Goal: Task Accomplishment & Management: Manage account settings

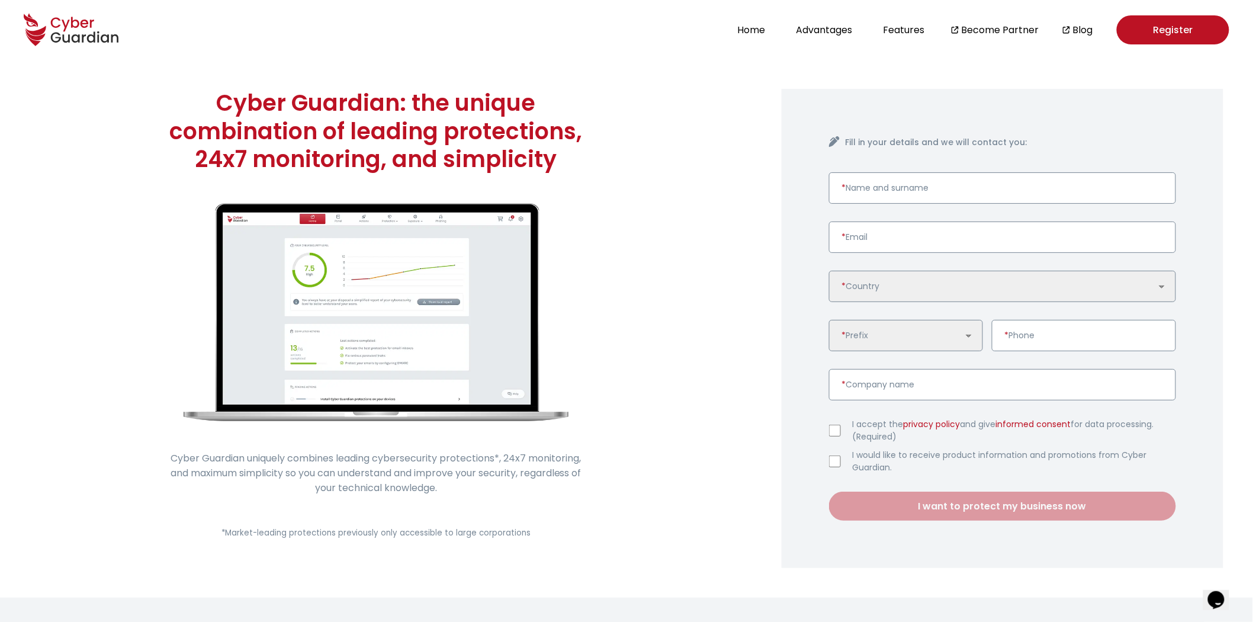
click at [790, 33] on link "Register" at bounding box center [1173, 29] width 113 height 29
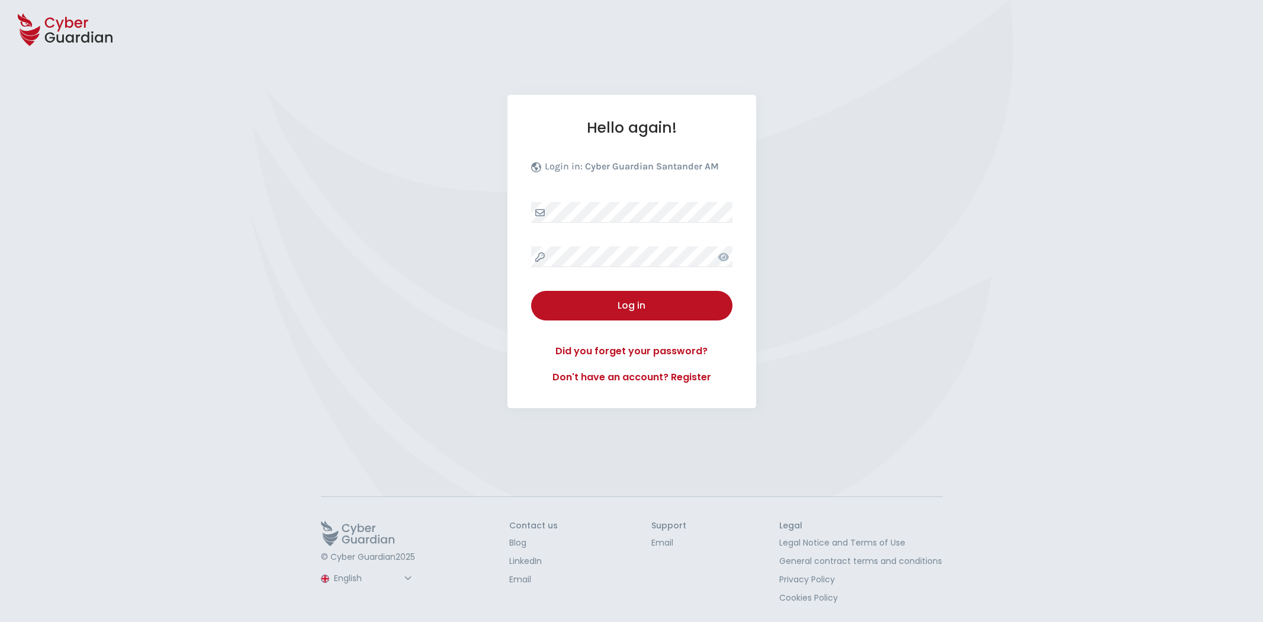
select select "English"
click at [635, 314] on button "Log in" at bounding box center [631, 306] width 201 height 30
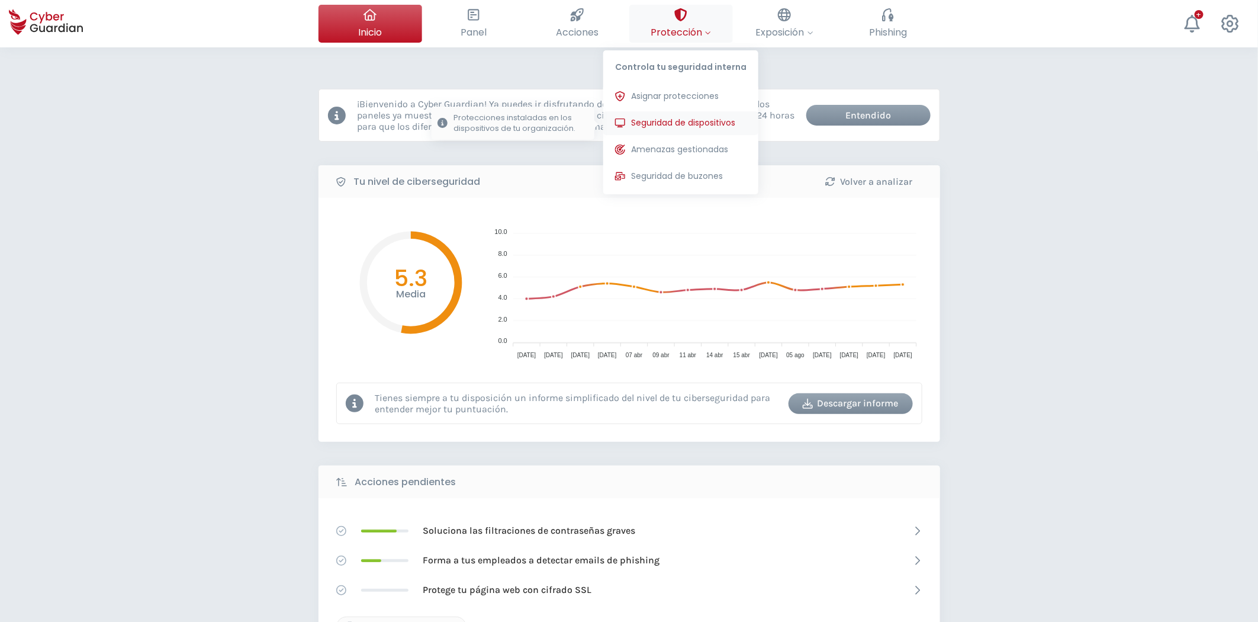
click at [670, 120] on span "Seguridad de dispositivos" at bounding box center [683, 123] width 104 height 12
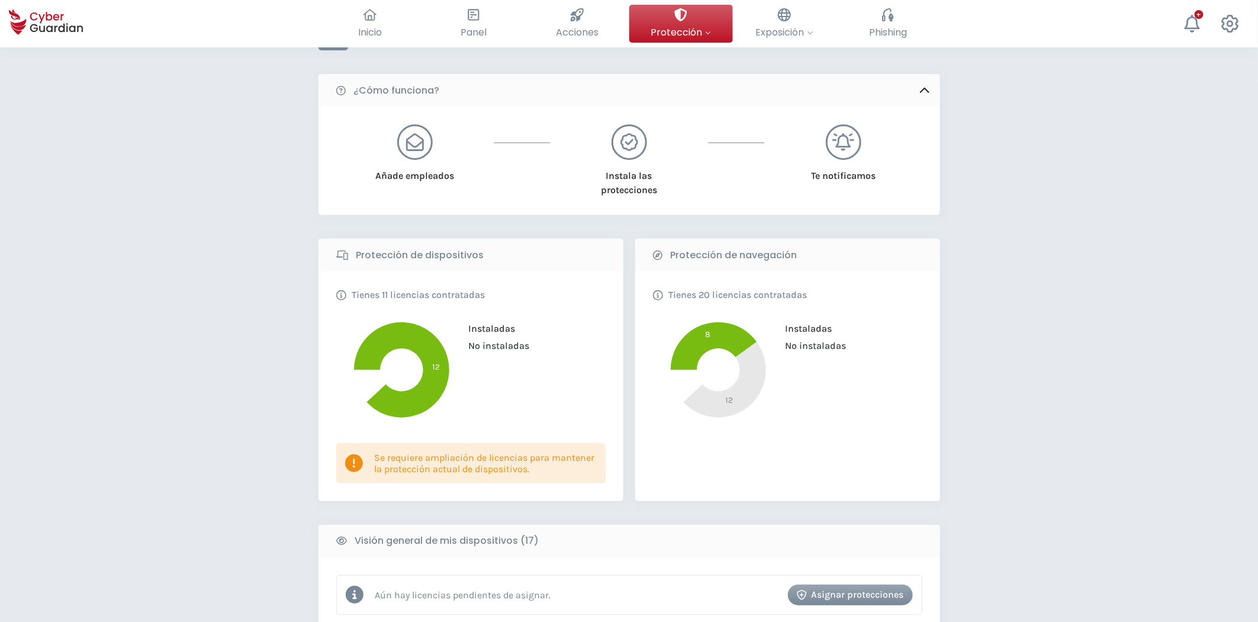
scroll to position [394, 0]
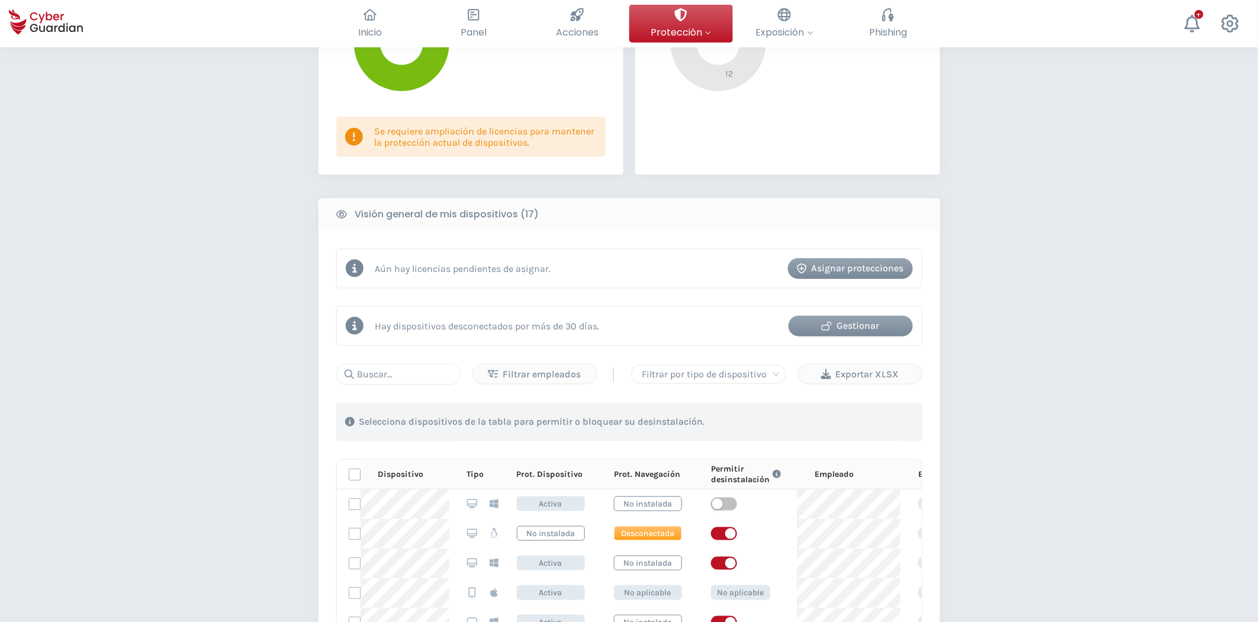
click at [847, 328] on div "Gestionar" at bounding box center [851, 326] width 107 height 14
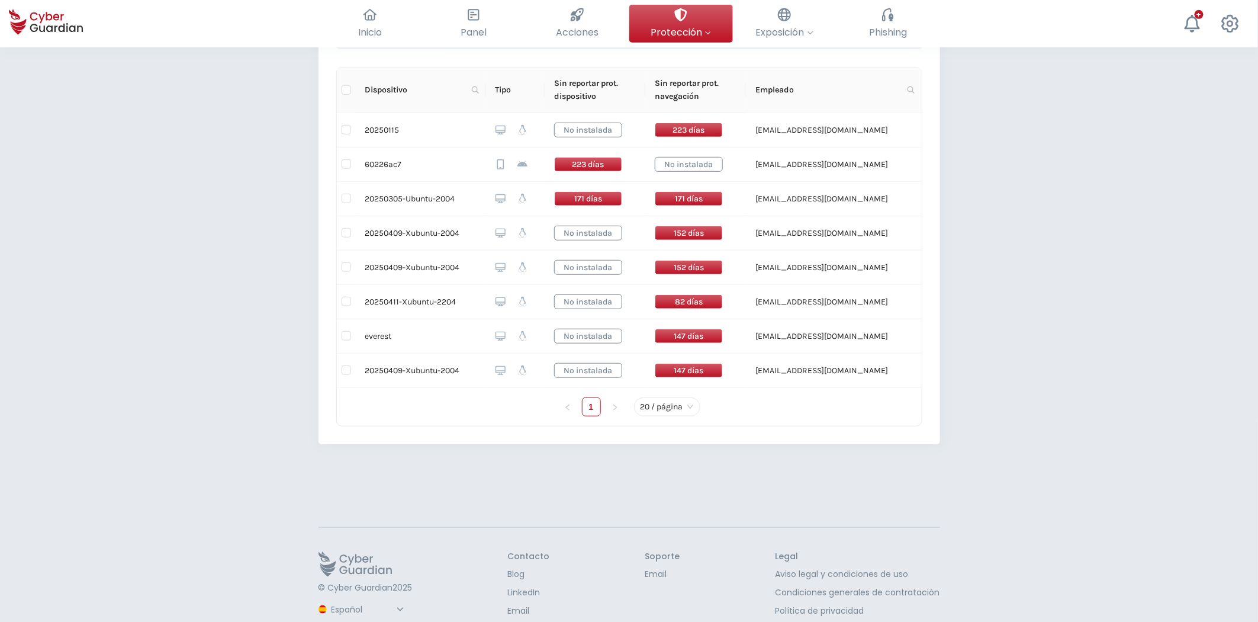
scroll to position [365, 0]
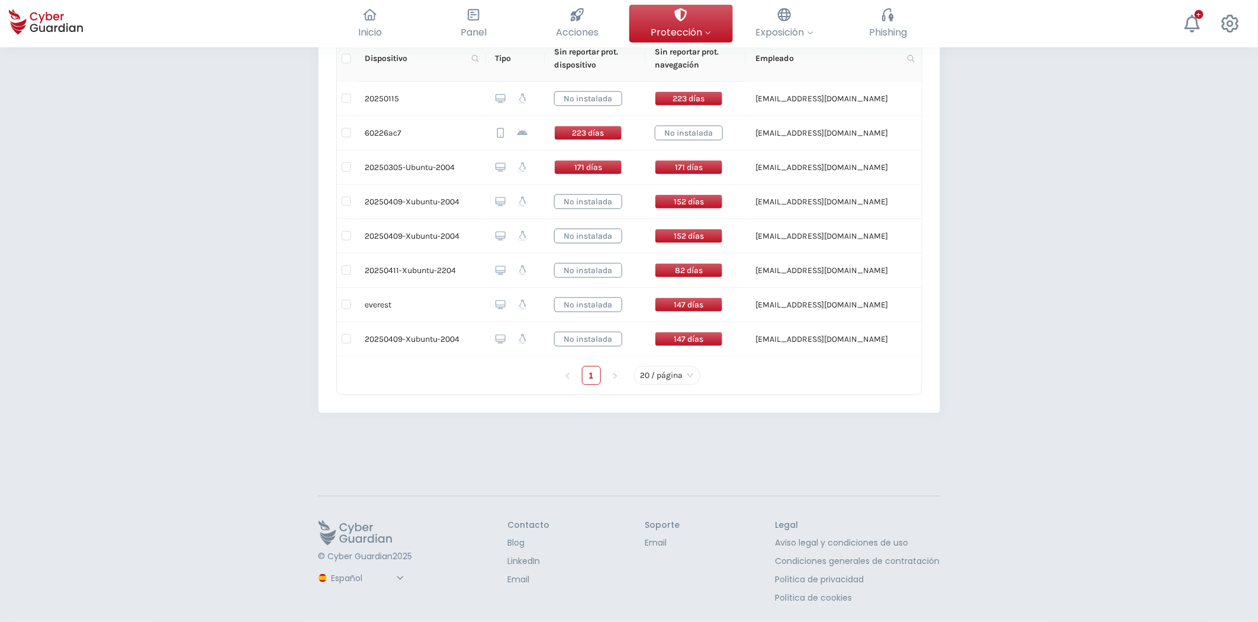
click at [358, 580] on select "Español Inglés Portugués (BR)" at bounding box center [369, 578] width 79 height 21
click at [330, 568] on select "Español Inglés Portugués (BR)" at bounding box center [369, 578] width 79 height 21
select select "English"
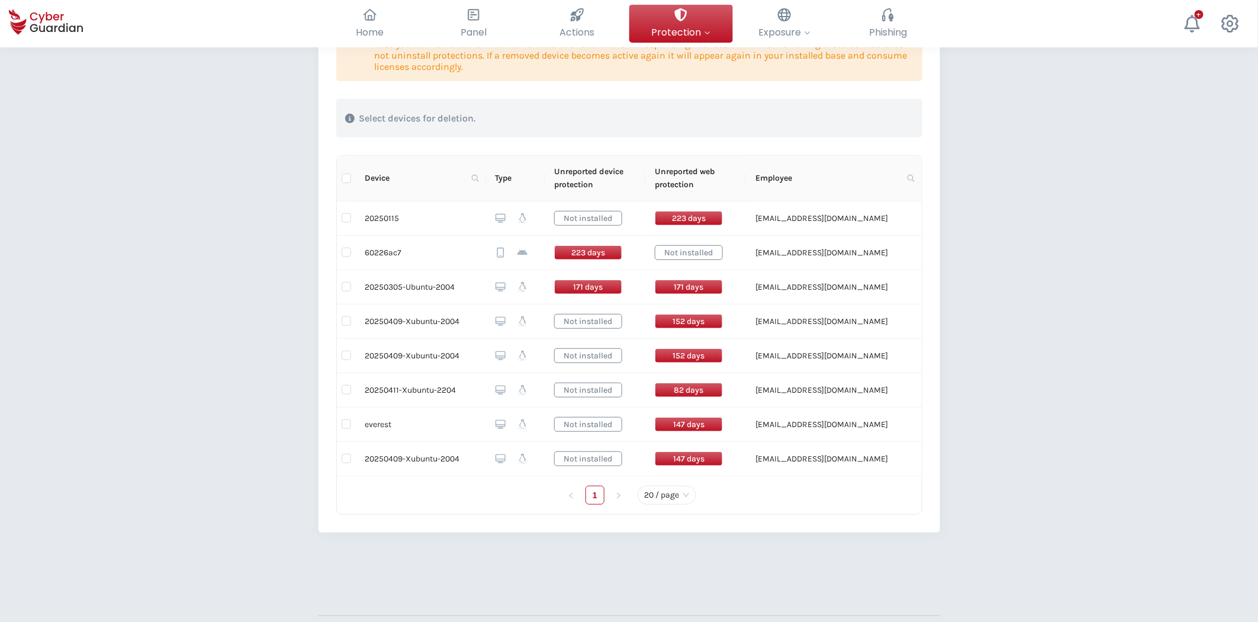
scroll to position [145, 0]
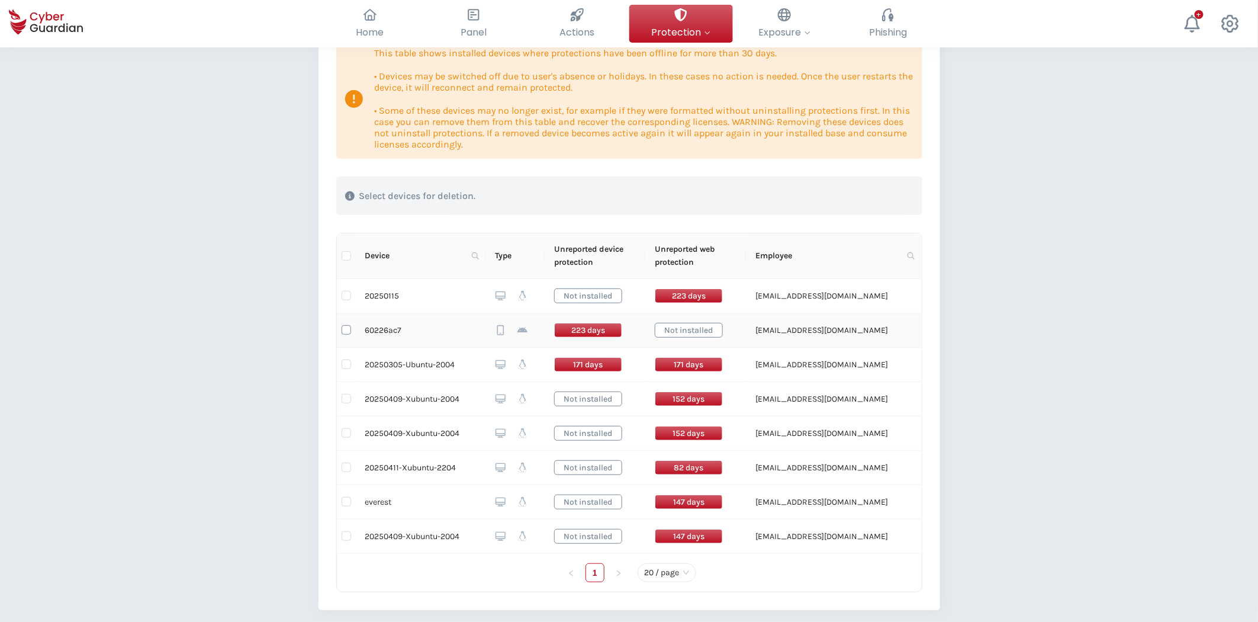
click at [344, 332] on input "checkbox" at bounding box center [346, 329] width 9 height 9
checkbox input "true"
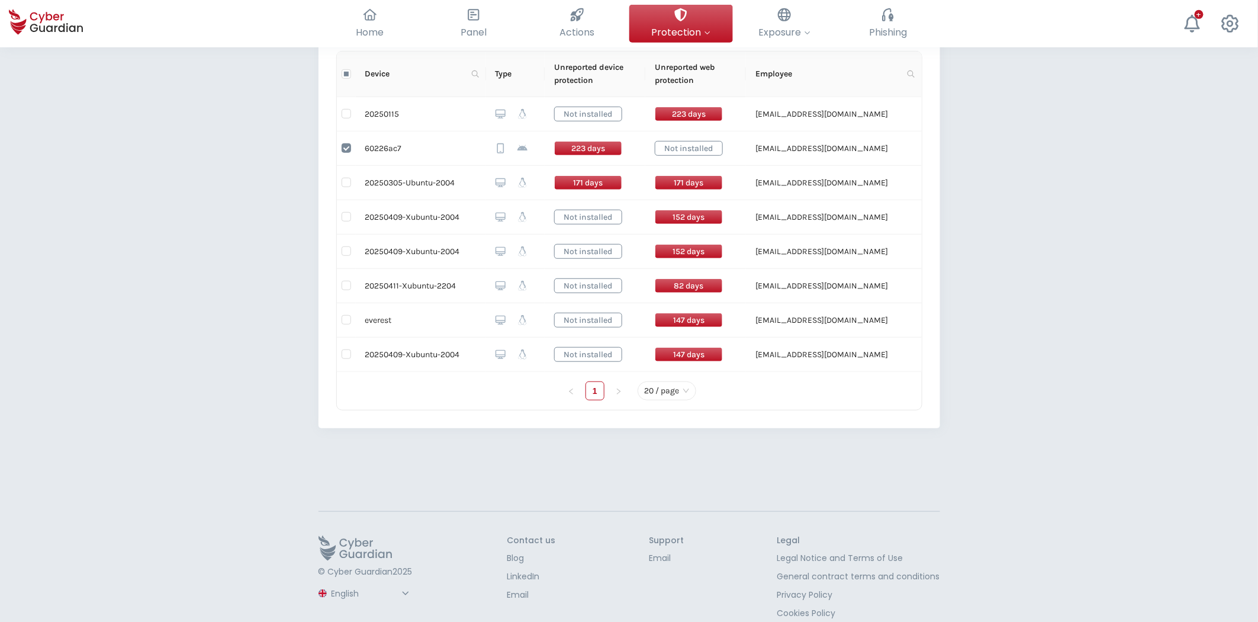
scroll to position [342, 0]
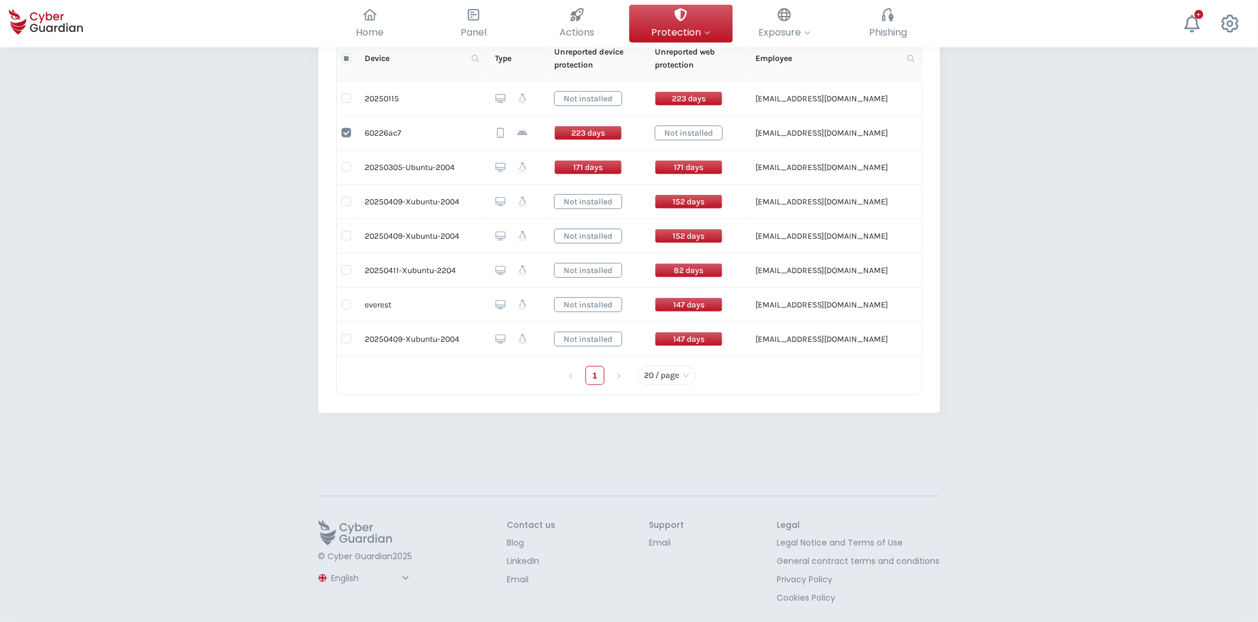
click at [393, 570] on select "Spanish English Portuguese (BR)" at bounding box center [372, 578] width 84 height 21
click at [330, 580] on select "Spanish English Portuguese (BR)" at bounding box center [372, 578] width 84 height 21
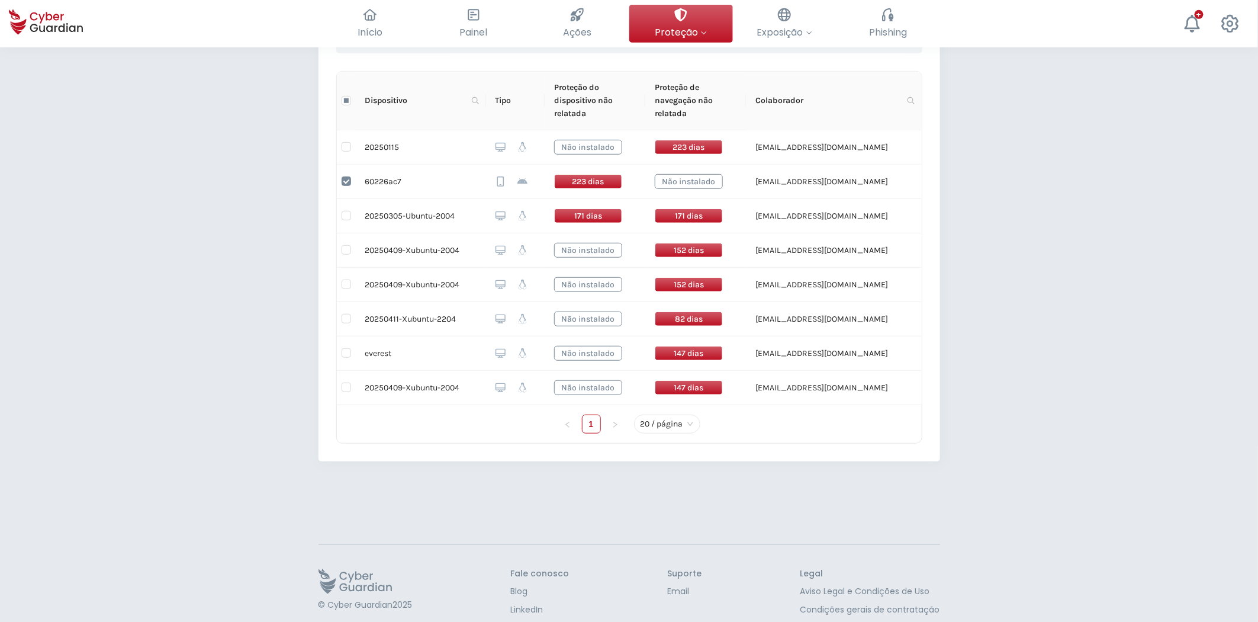
scroll to position [355, 0]
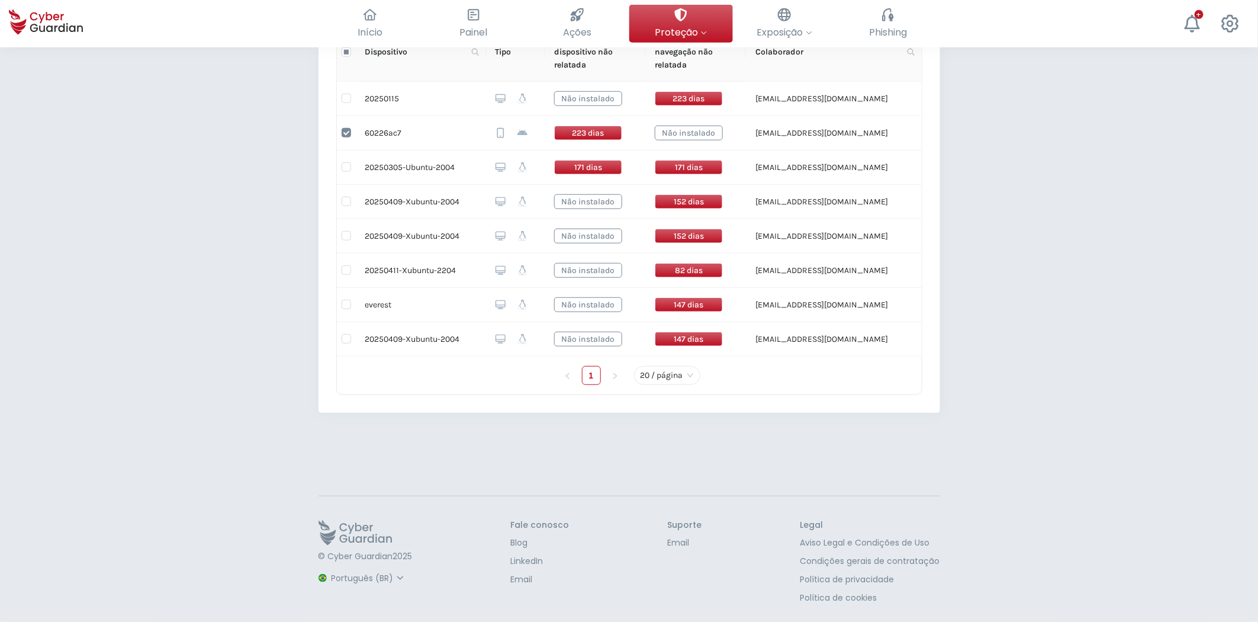
click at [400, 576] on select "Espanhol Inglês Português (BR)" at bounding box center [369, 578] width 79 height 21
click at [330, 568] on select "Espanhol Inglês Português (BR)" at bounding box center [369, 578] width 79 height 21
select select "English"
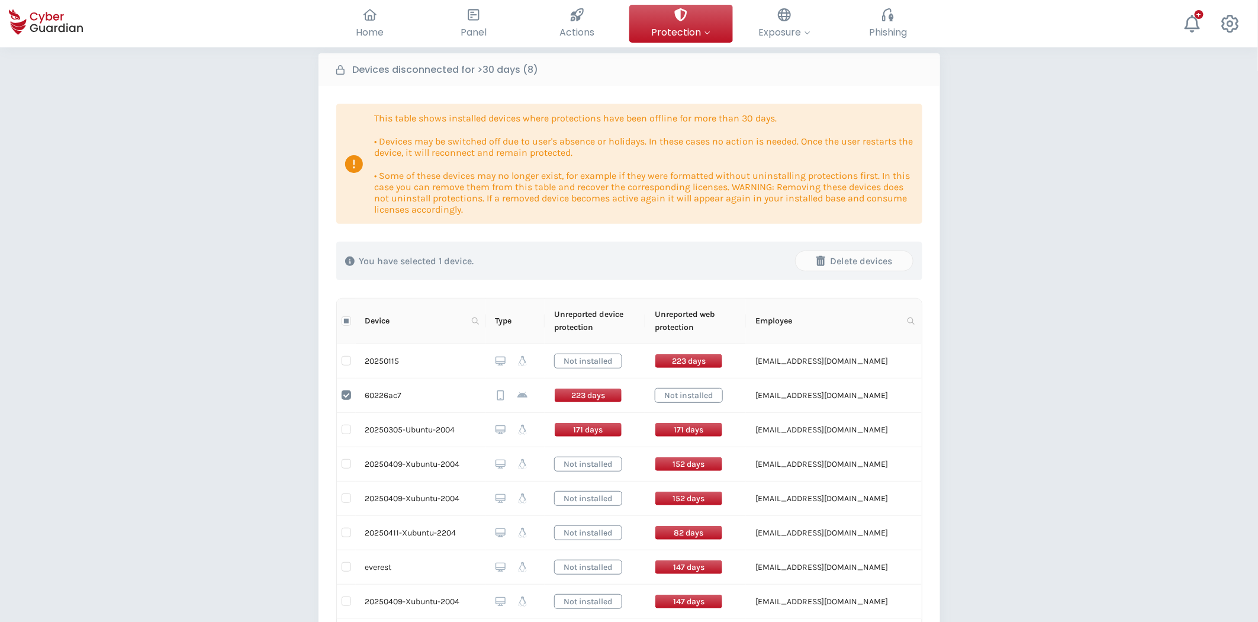
scroll to position [79, 0]
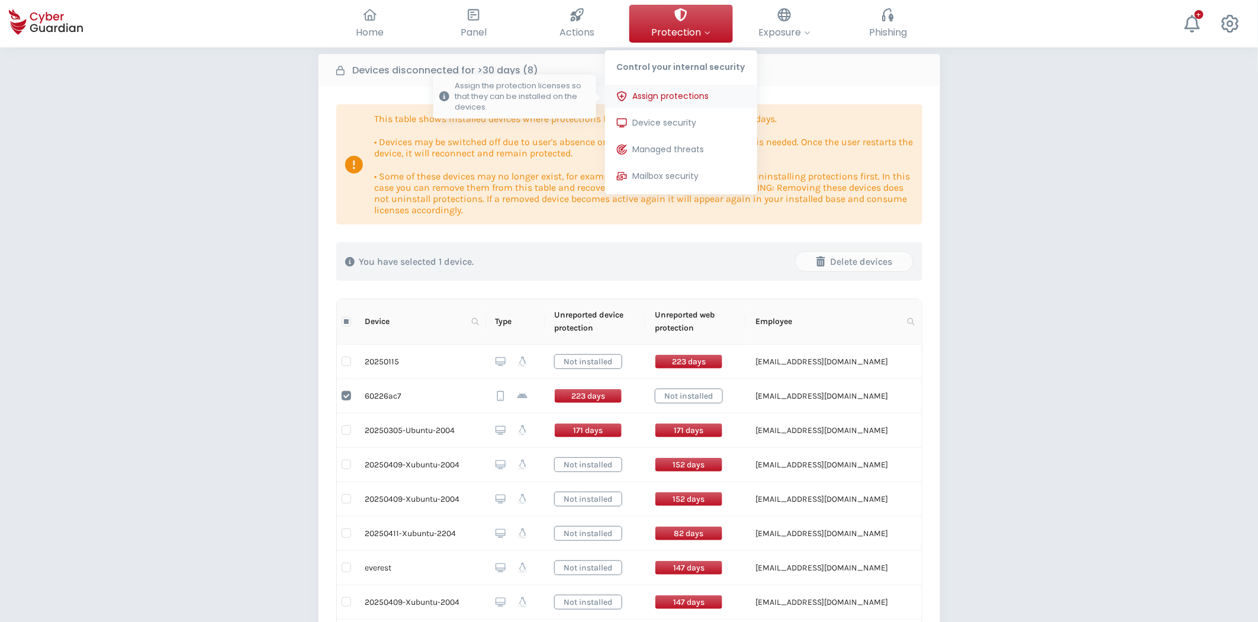
click at [706, 95] on span "Assign protections" at bounding box center [671, 96] width 76 height 12
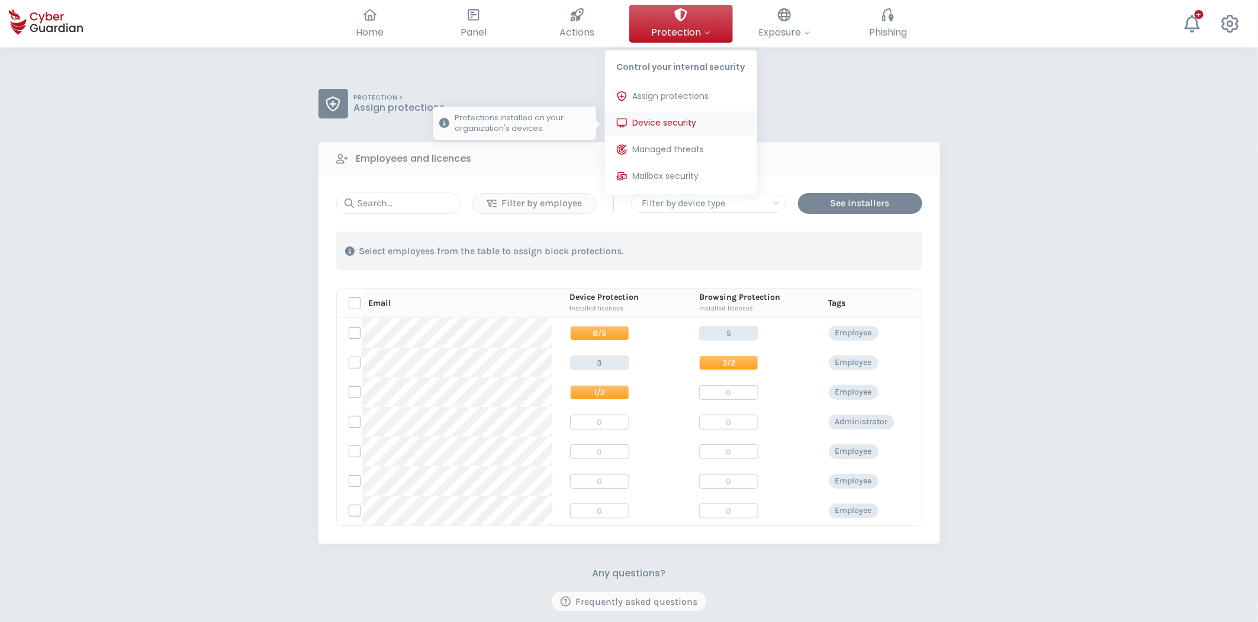
click at [669, 123] on span "Device security" at bounding box center [665, 123] width 64 height 12
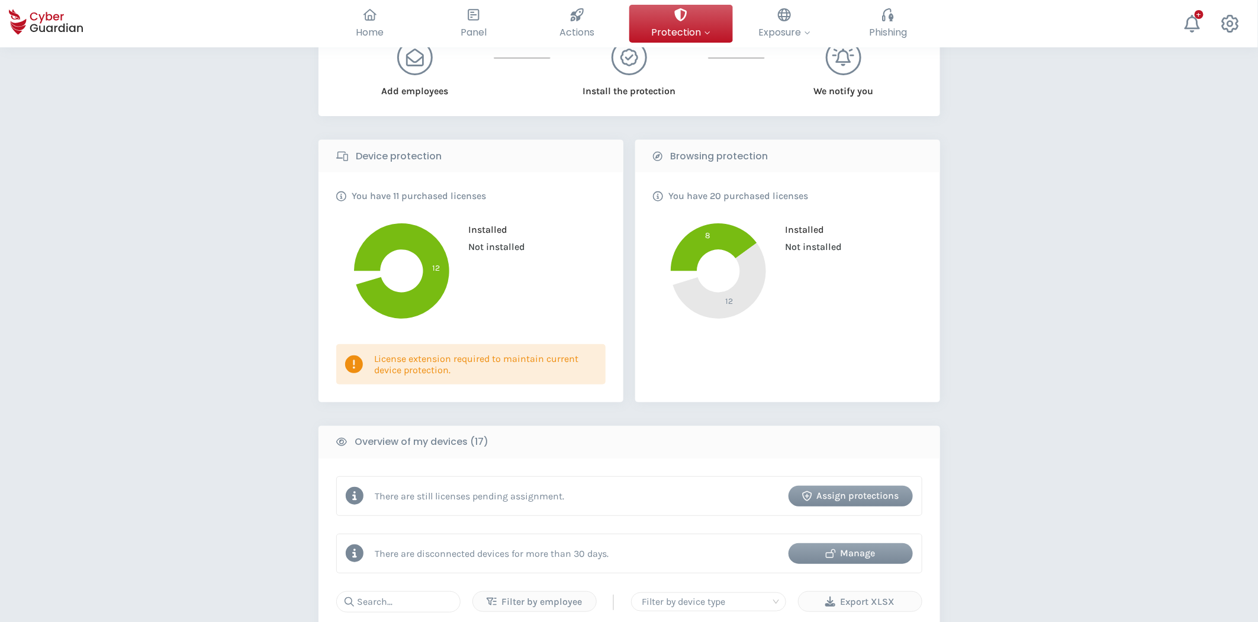
scroll to position [394, 0]
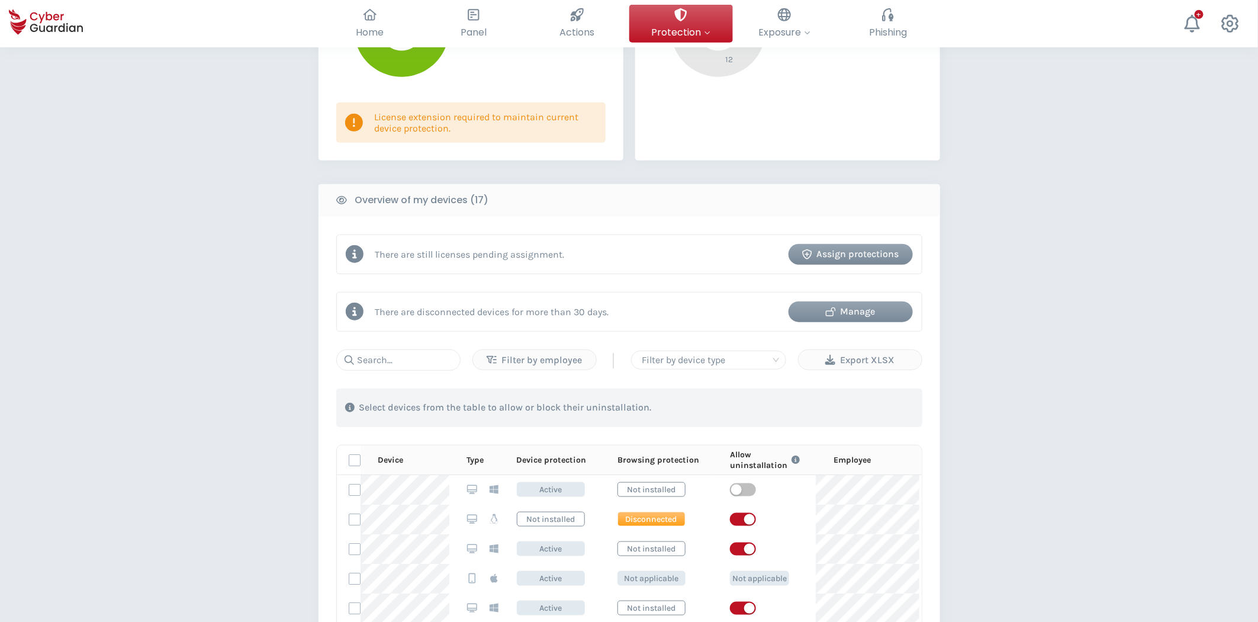
click at [850, 314] on div "Manage" at bounding box center [851, 311] width 107 height 14
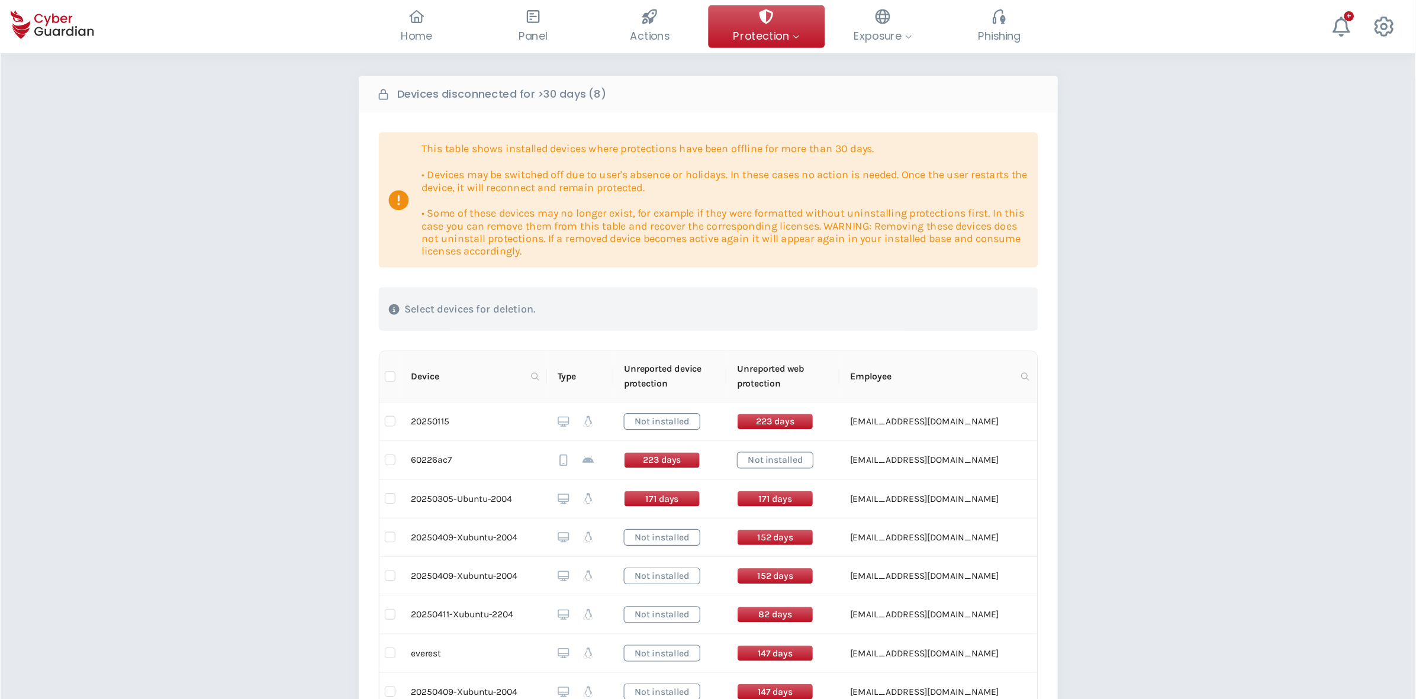
scroll to position [66, 0]
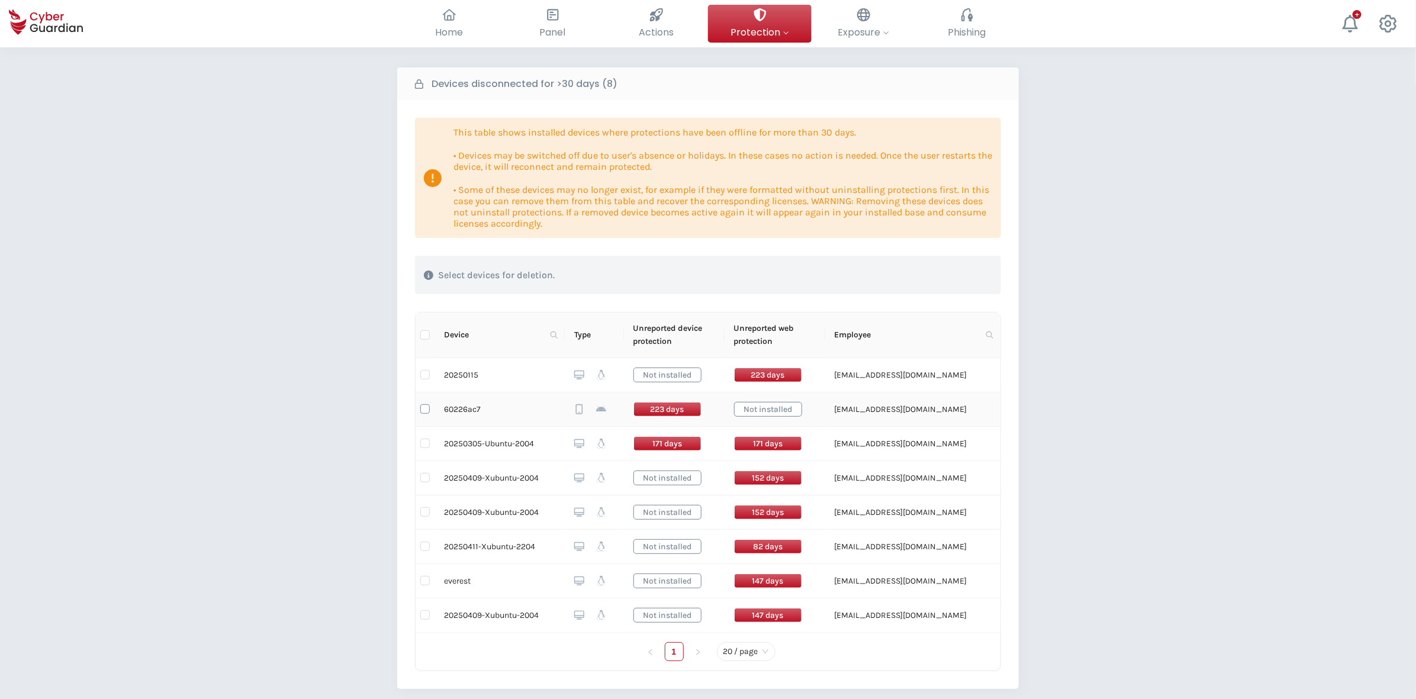
click at [425, 410] on input "checkbox" at bounding box center [424, 408] width 9 height 9
checkbox input "true"
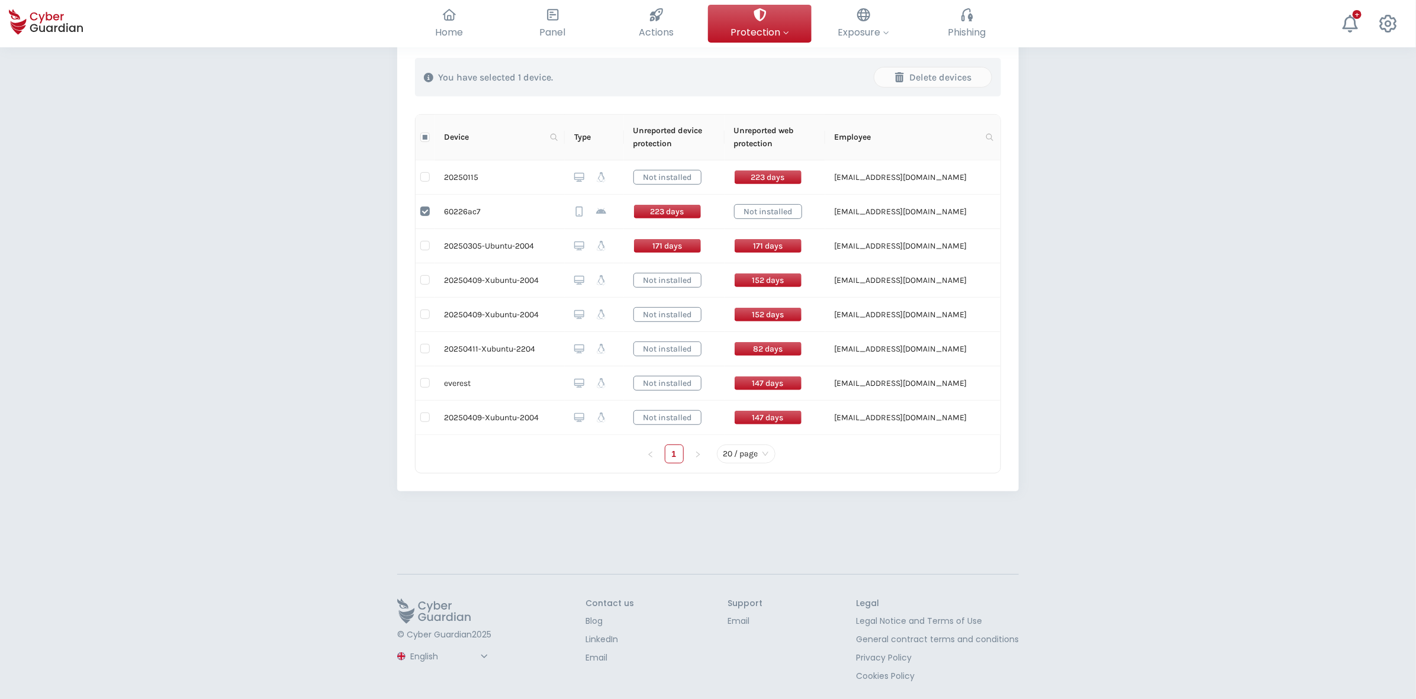
scroll to position [265, 0]
click at [454, 621] on select "Spanish English Portuguese (BR)" at bounding box center [451, 655] width 84 height 21
click at [409, 621] on select "Spanish English Portuguese (BR)" at bounding box center [451, 655] width 84 height 21
select select "Português (BR)"
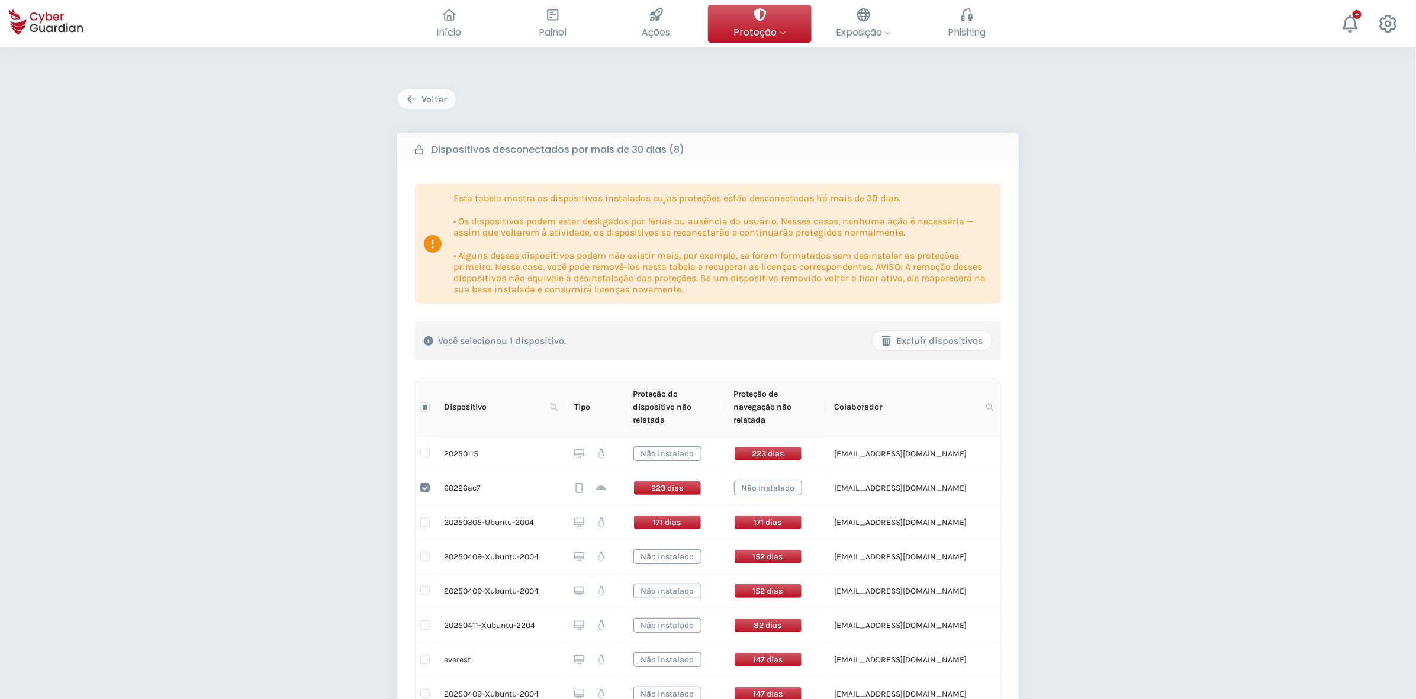
scroll to position [74, 0]
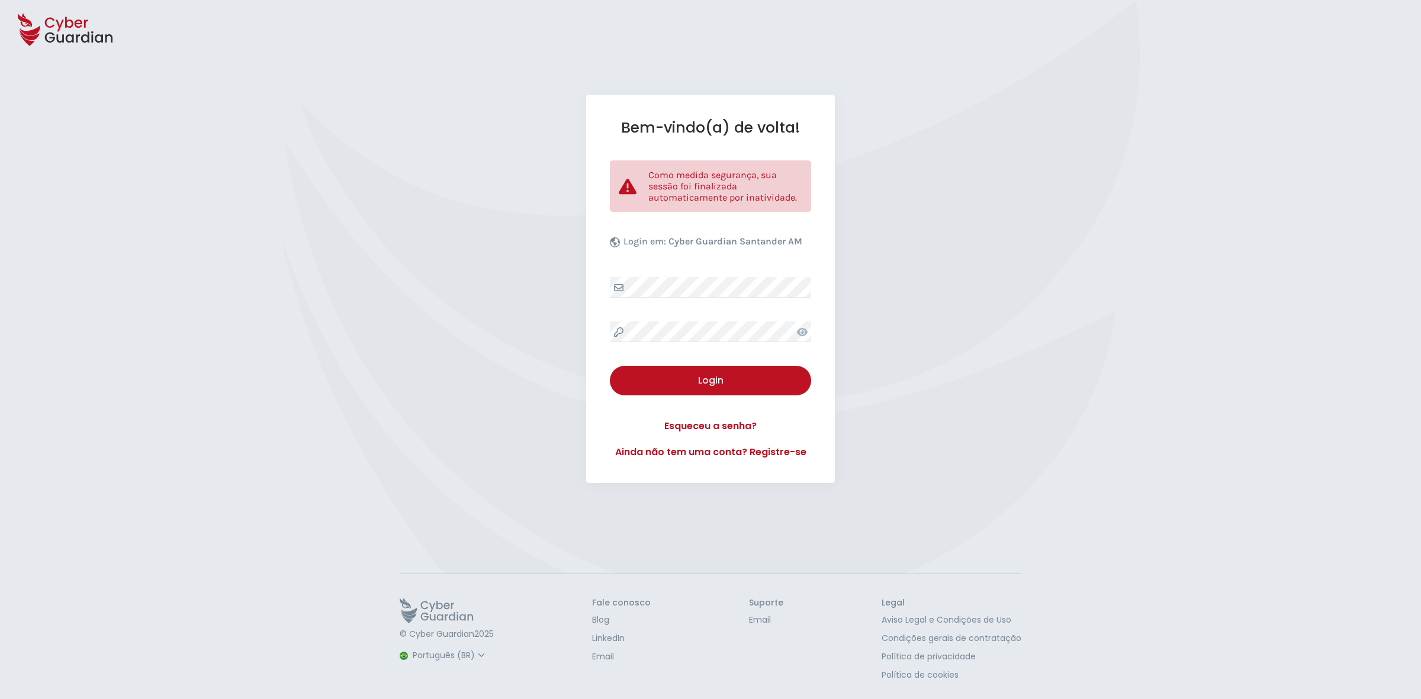
select select "Português (BR)"
